Goal: Information Seeking & Learning: Learn about a topic

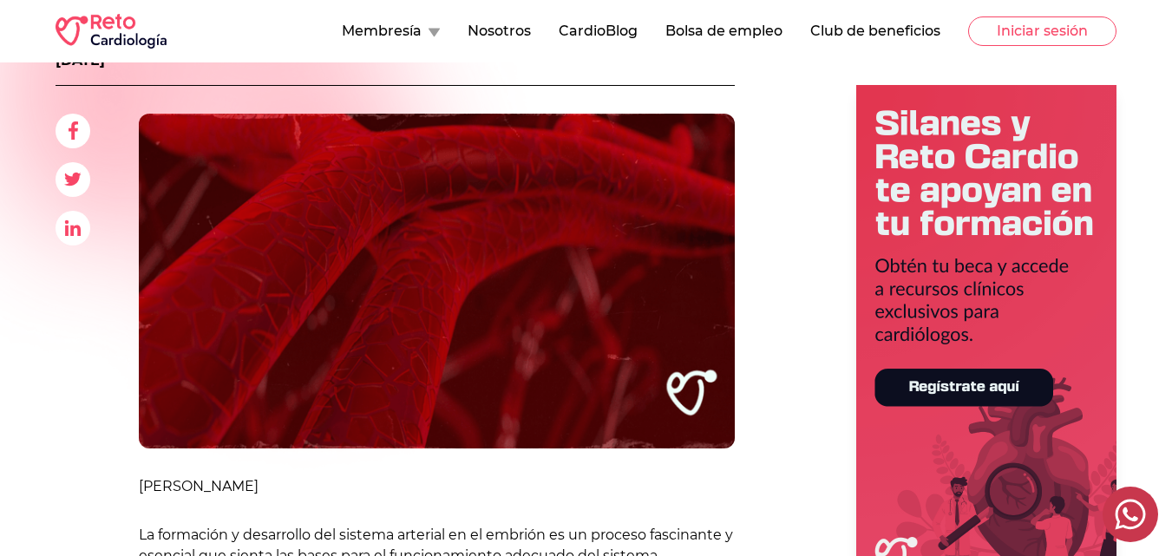
scroll to position [296, 0]
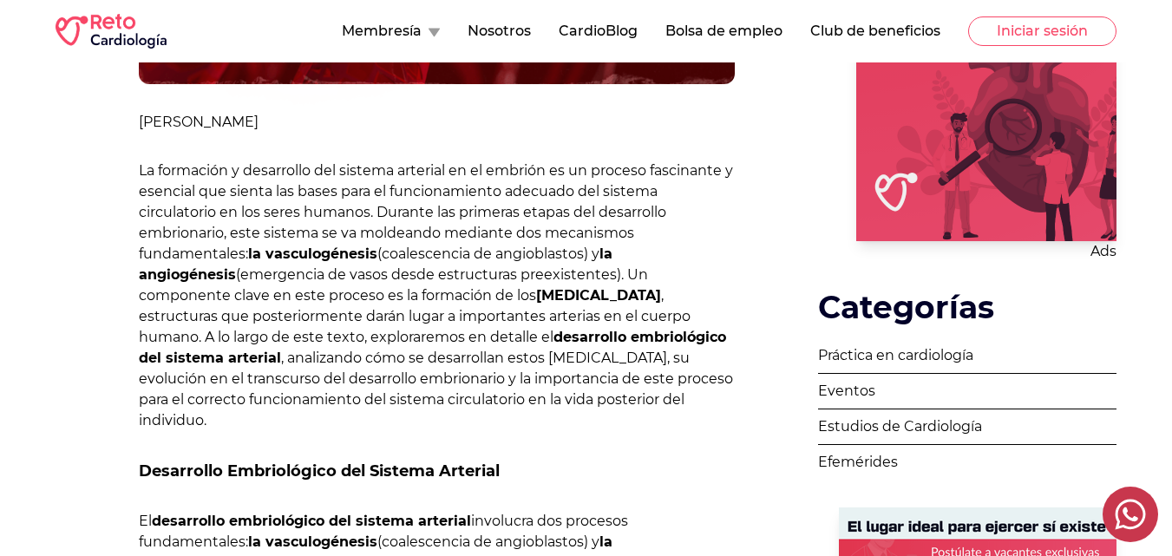
drag, startPoint x: 1183, startPoint y: 85, endPoint x: 1183, endPoint y: 190, distance: 105.0
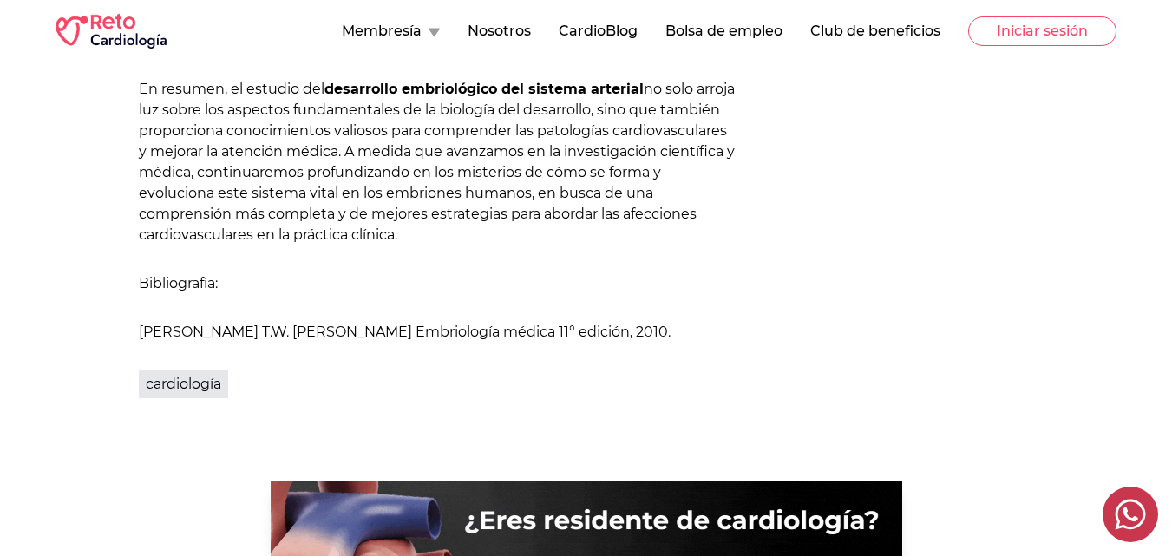
scroll to position [2417, 0]
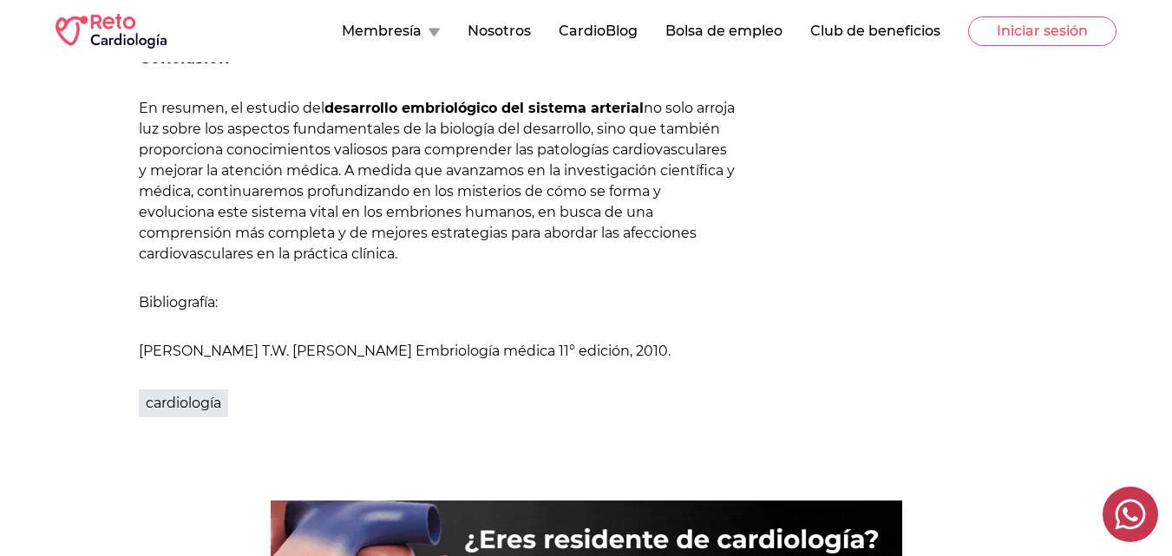
click at [288, 341] on p "[PERSON_NAME] T.W. [PERSON_NAME] Embriología médica 11° edición, 2010." at bounding box center [437, 351] width 596 height 21
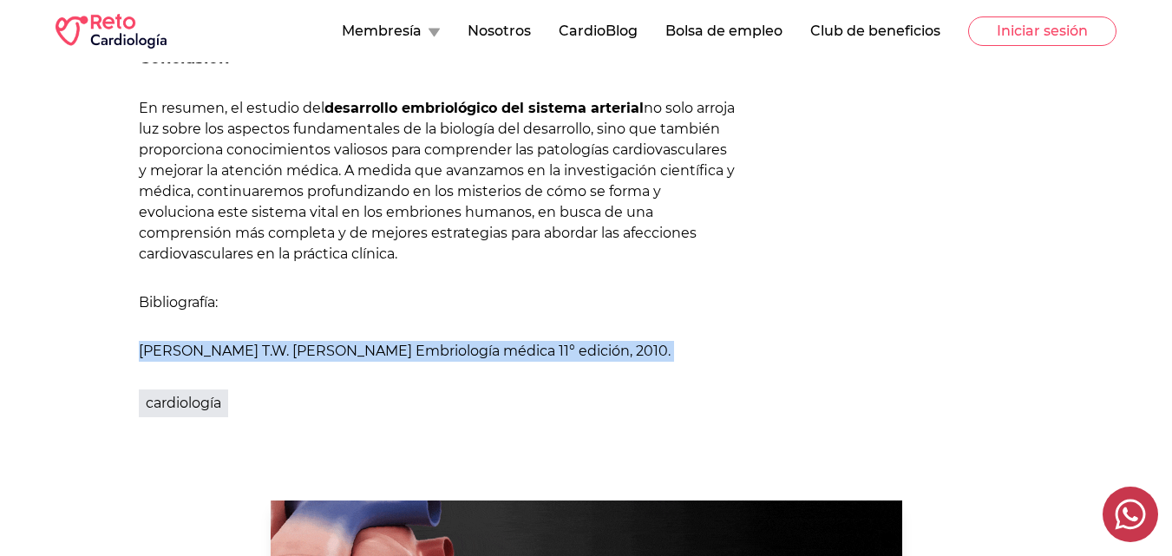
click at [288, 341] on p "[PERSON_NAME] T.W. [PERSON_NAME] Embriología médica 11° edición, 2010." at bounding box center [437, 351] width 596 height 21
copy div "[PERSON_NAME] T.W. [PERSON_NAME] Embriología médica 11° edición, 2010."
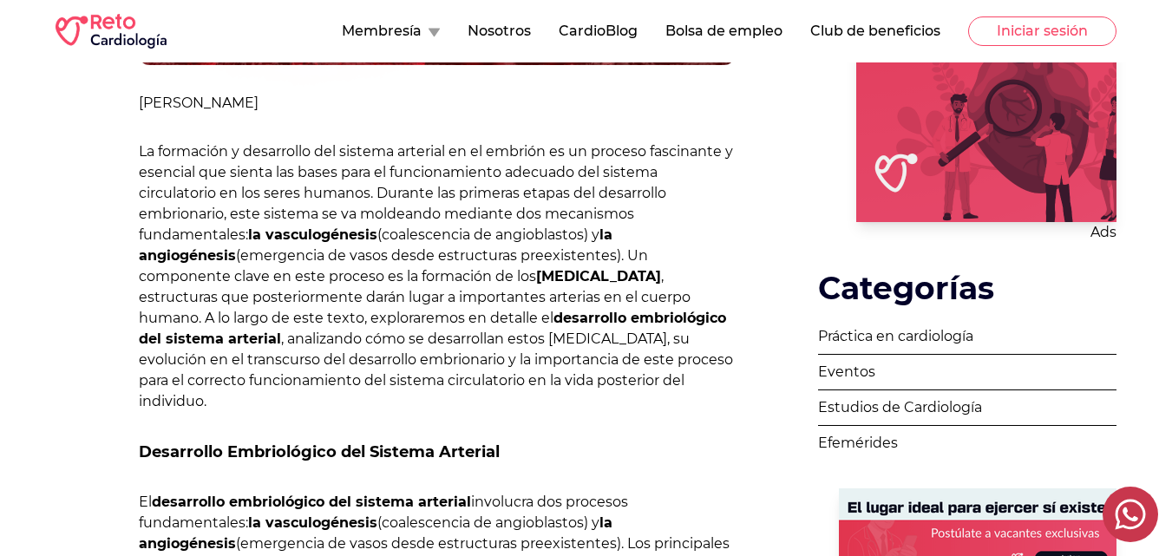
scroll to position [660, 0]
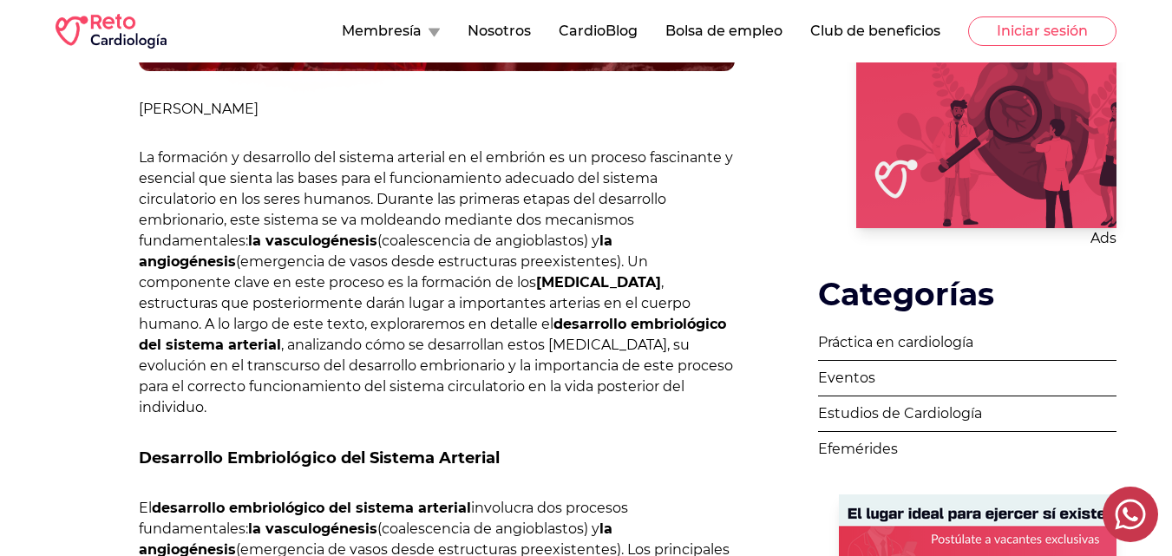
click at [582, 316] on strong "desarrollo embriológico del sistema arterial" at bounding box center [432, 334] width 587 height 37
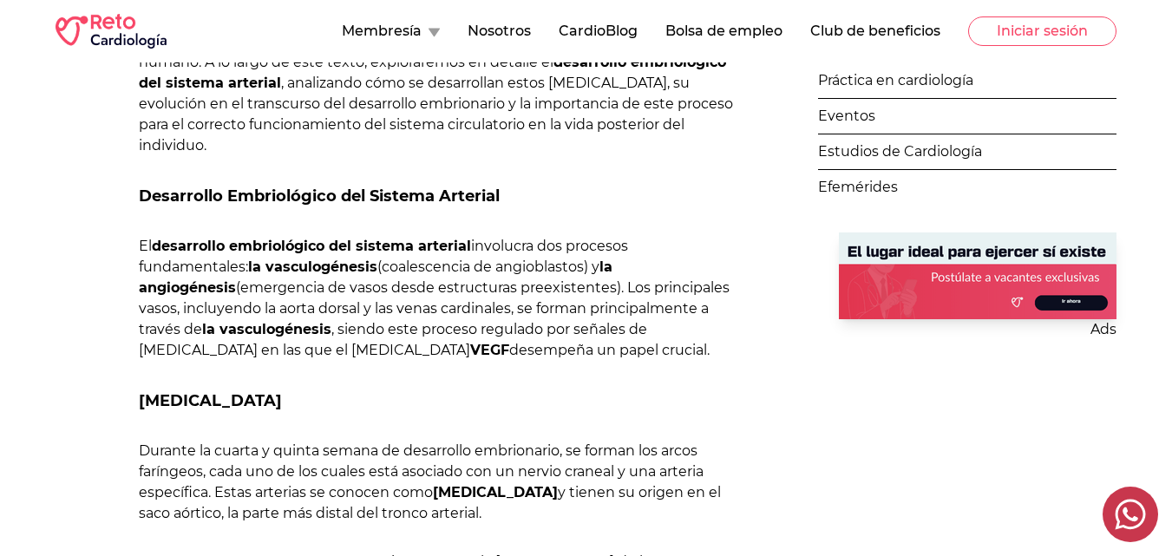
scroll to position [934, 0]
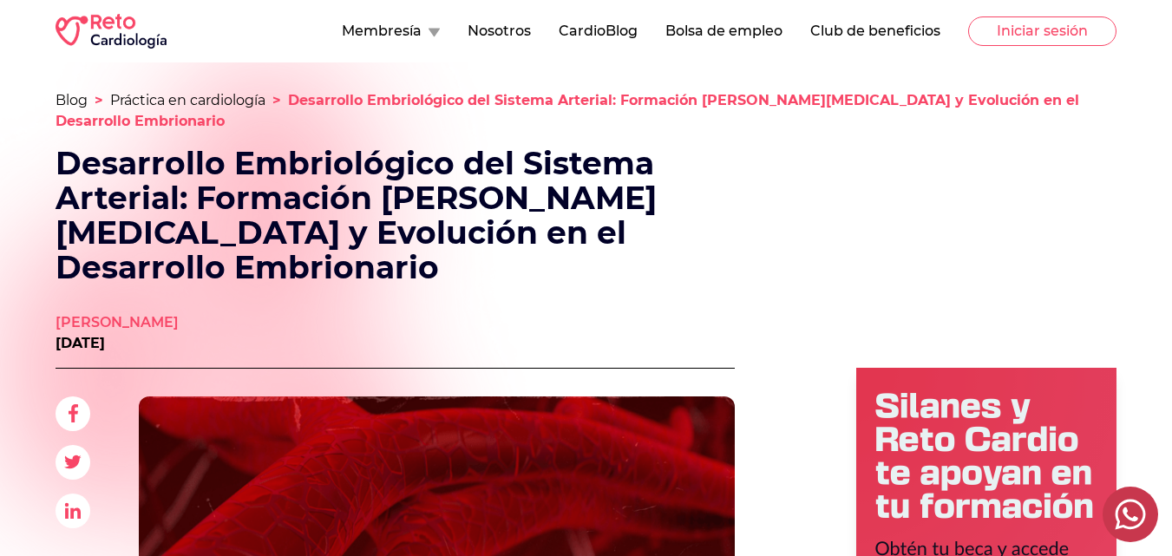
scroll to position [770, 0]
